Goal: Obtain resource: Obtain resource

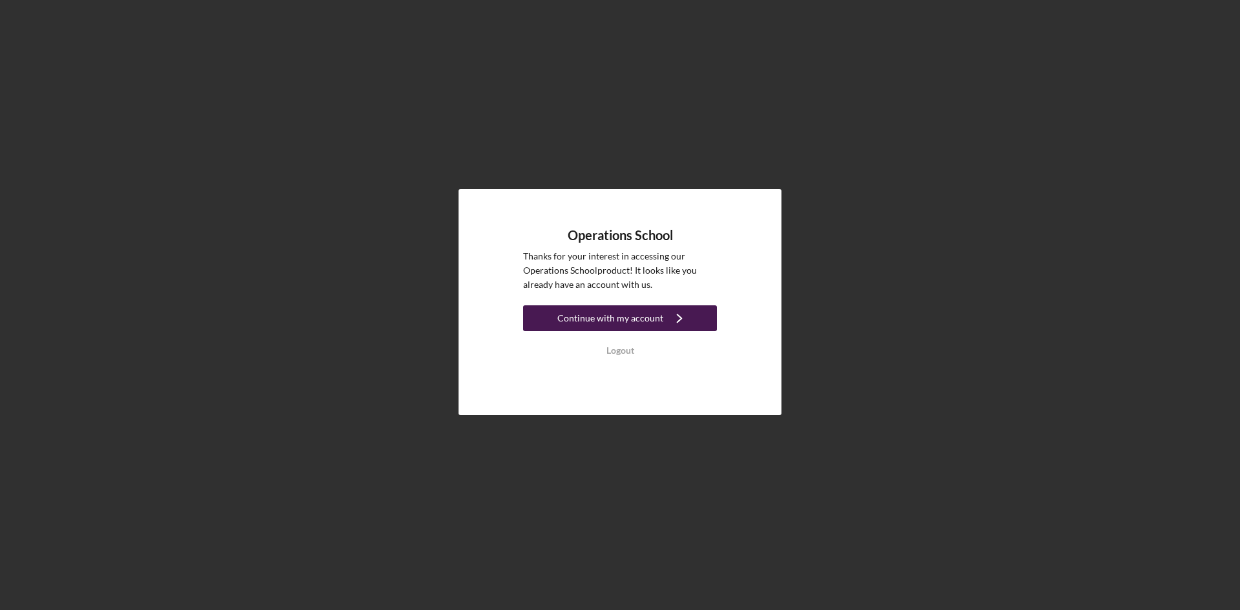
drag, startPoint x: 0, startPoint y: 0, endPoint x: 639, endPoint y: 322, distance: 715.0
click at [639, 322] on div "Continue with my account" at bounding box center [610, 318] width 106 height 26
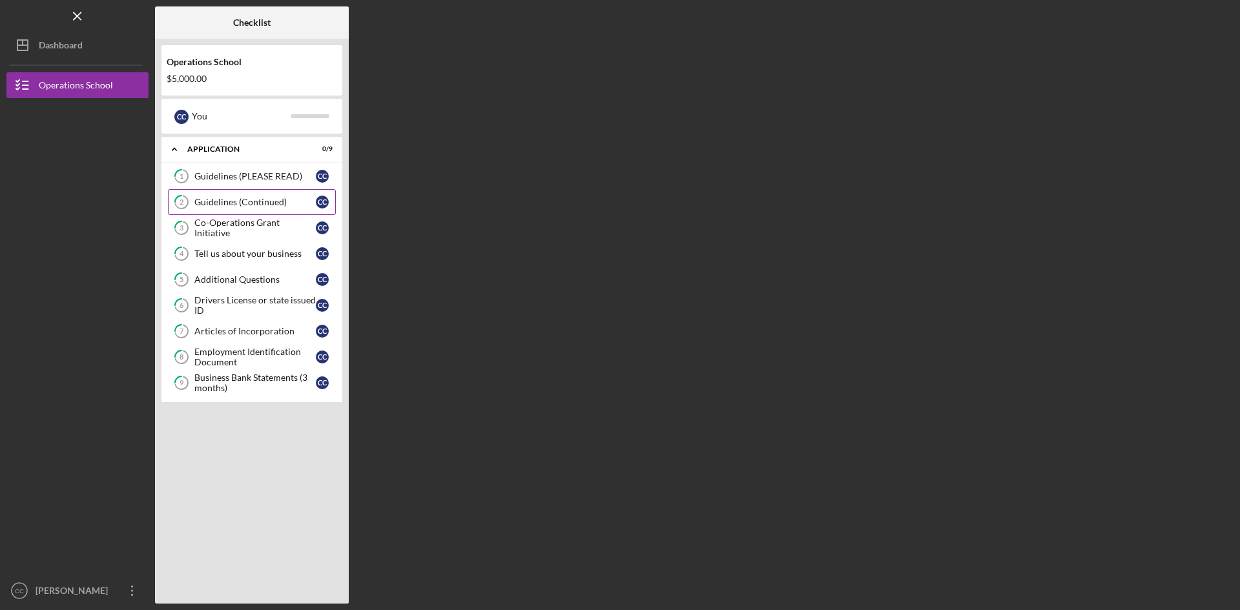
click at [254, 205] on div "Guidelines (Continued)" at bounding box center [254, 202] width 121 height 10
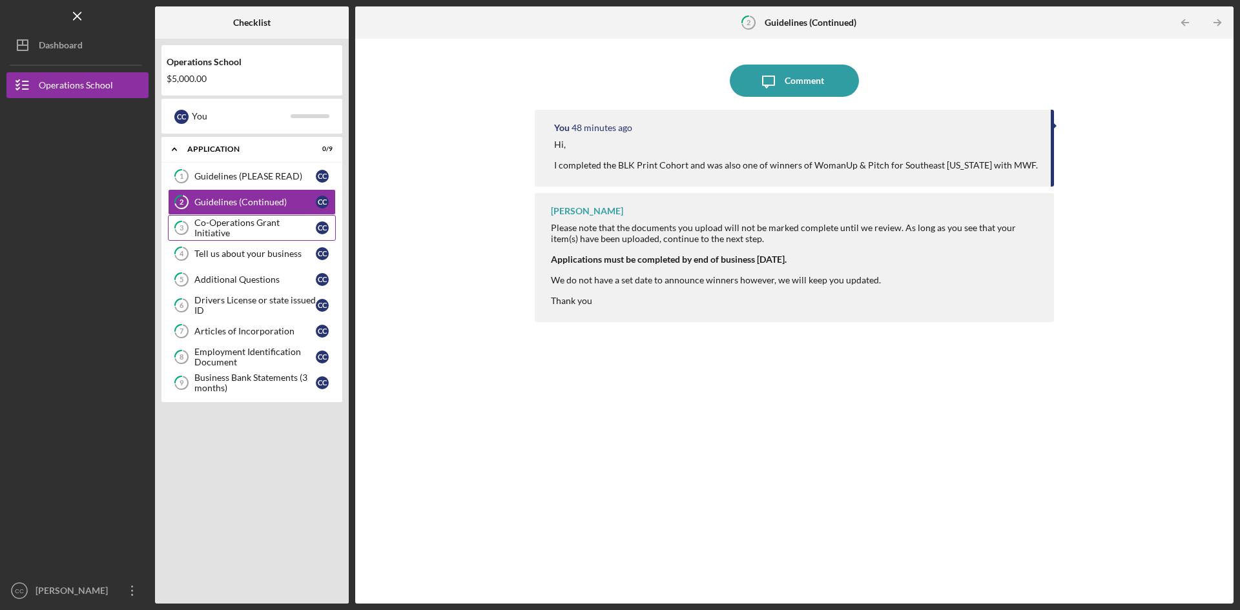
click at [263, 236] on link "3 Co-Operations Grant Initiative C C" at bounding box center [252, 228] width 168 height 26
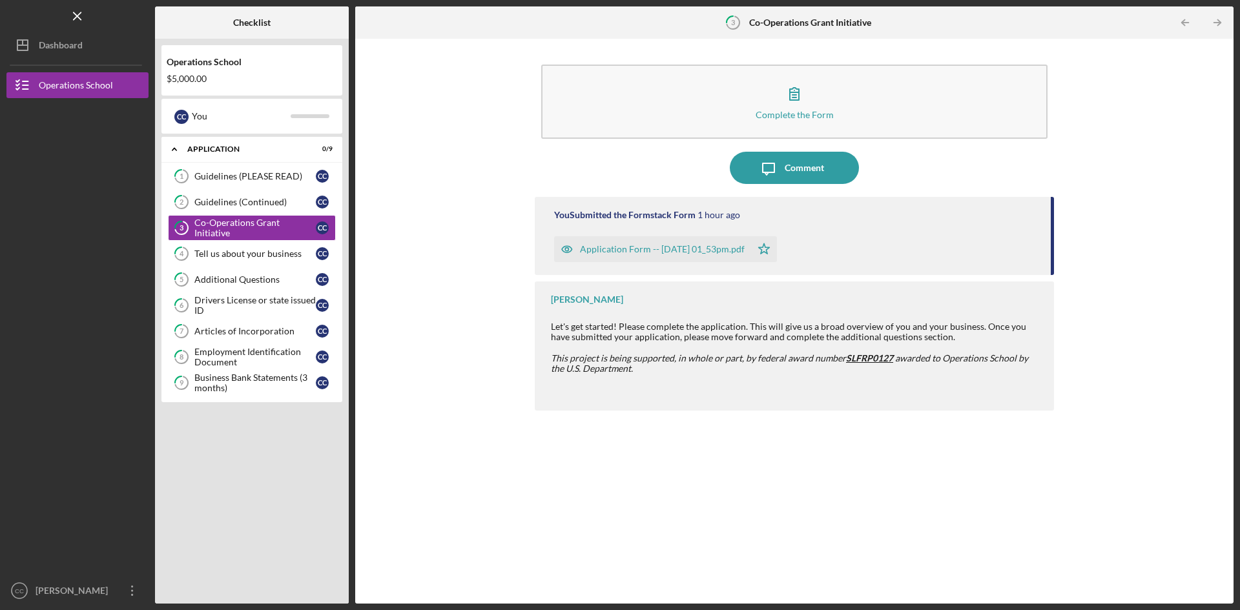
click at [666, 248] on div "Application Form -- [DATE] 01_53pm.pdf" at bounding box center [662, 249] width 165 height 10
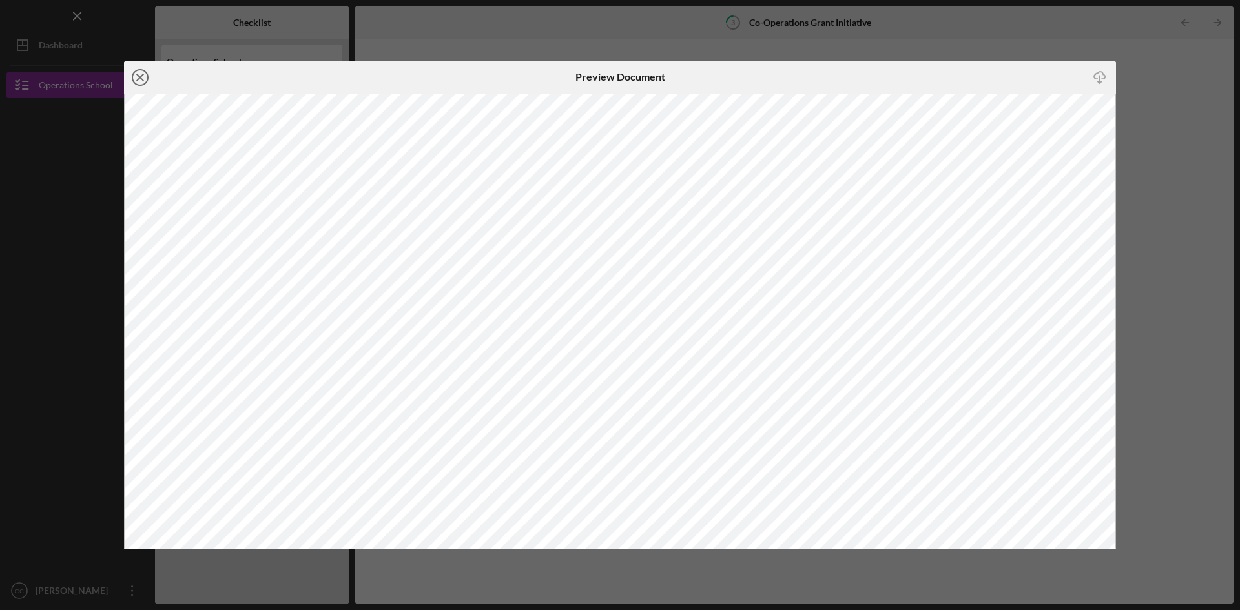
click at [140, 83] on icon "Icon/Close" at bounding box center [140, 77] width 32 height 32
